Goal: Use online tool/utility: Utilize a website feature to perform a specific function

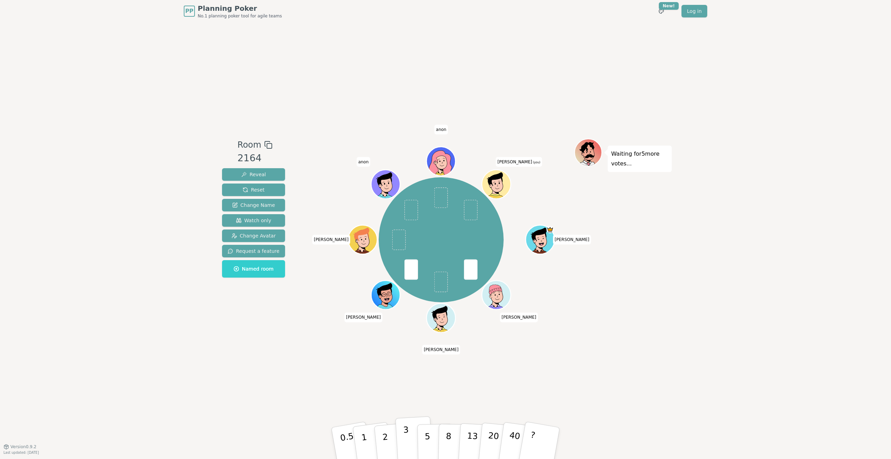
click at [405, 443] on p "3" at bounding box center [407, 444] width 8 height 38
click at [410, 433] on button "3" at bounding box center [415, 443] width 38 height 54
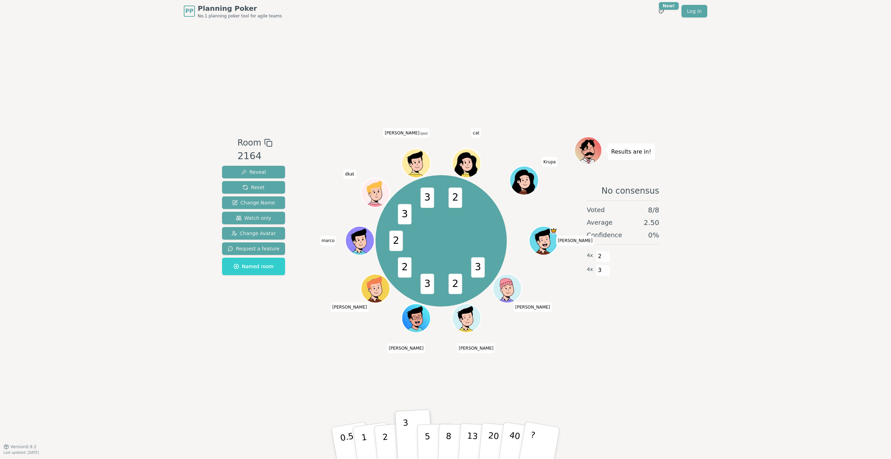
click at [663, 357] on div "Room 2164 Reveal Reset Change Name Watch only Change Avatar Request a feature N…" at bounding box center [445, 234] width 453 height 424
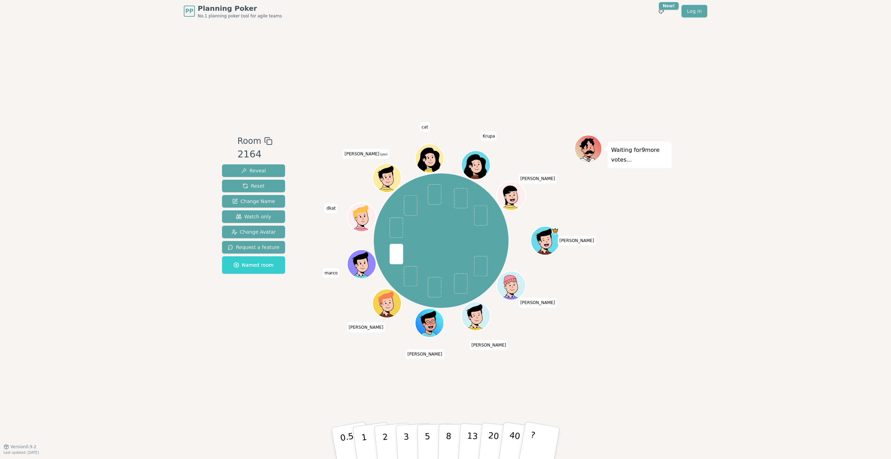
click at [495, 388] on div "Room 2164 Reveal Reset Change Name Watch only Change Avatar Request a feature N…" at bounding box center [445, 234] width 453 height 424
click at [388, 438] on button "2" at bounding box center [394, 443] width 40 height 55
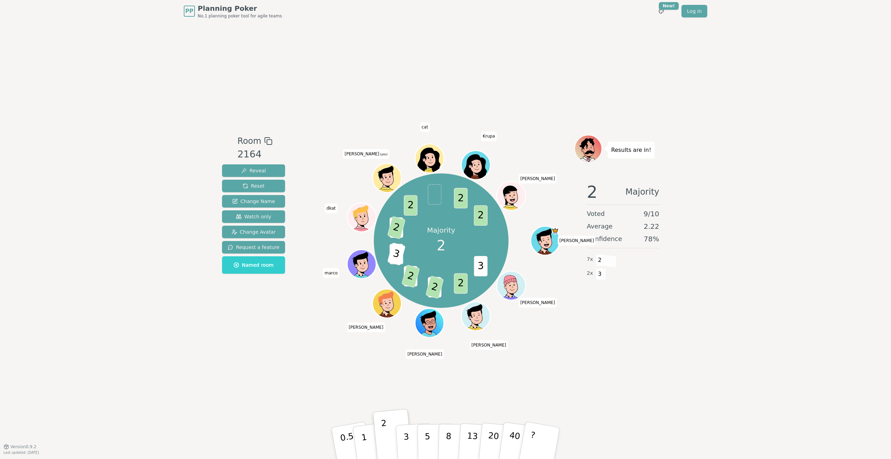
click at [472, 391] on div "Room 2164 Reveal Reset Change Name Watch only Change Avatar Request a feature N…" at bounding box center [445, 234] width 453 height 424
click at [503, 377] on div "Room 2164 Reveal Reset Change Name Watch only Change Avatar Request a feature N…" at bounding box center [445, 234] width 453 height 424
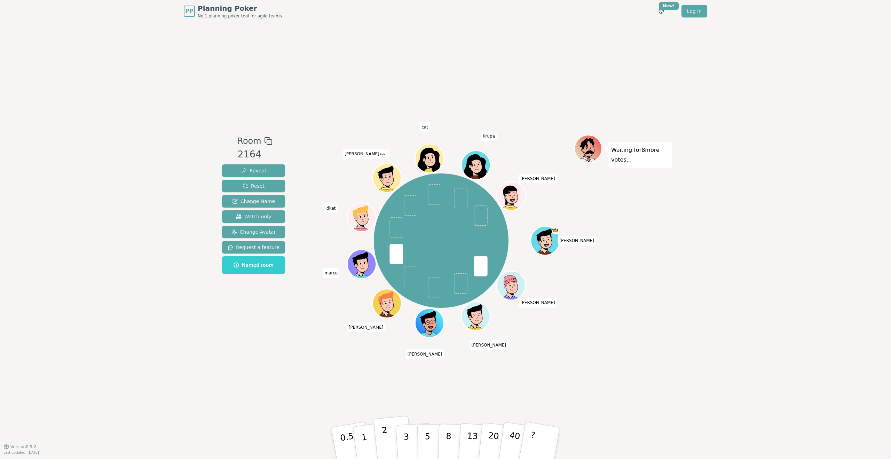
click at [385, 434] on p "2" at bounding box center [386, 444] width 9 height 38
click at [392, 444] on button "2" at bounding box center [394, 443] width 40 height 55
click at [381, 435] on button "2" at bounding box center [394, 443] width 40 height 55
click at [382, 444] on button "2" at bounding box center [394, 443] width 40 height 55
click at [387, 439] on p "2" at bounding box center [386, 444] width 9 height 38
